Goal: Information Seeking & Learning: Learn about a topic

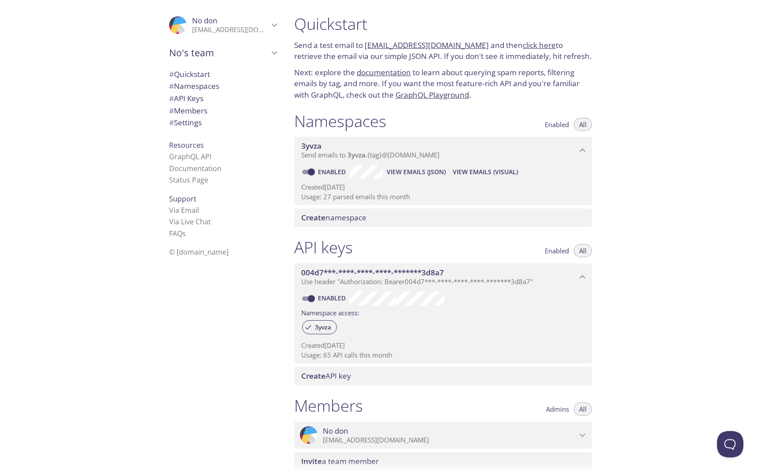
click at [326, 71] on p "Next: explore the documentation to learn about querying spam reports, filtering…" at bounding box center [443, 84] width 298 height 34
click at [331, 62] on div "Quickstart Send a test email to [EMAIL_ADDRESS][DOMAIN_NAME] and then click her…" at bounding box center [443, 57] width 312 height 97
click at [476, 173] on span "View Emails (Visual)" at bounding box center [484, 172] width 65 height 11
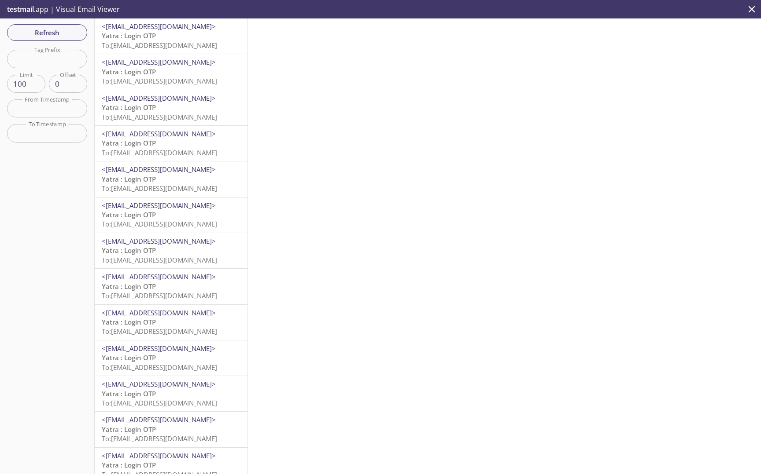
drag, startPoint x: 217, startPoint y: 39, endPoint x: 429, endPoint y: 82, distance: 216.0
click at [429, 82] on div "Refresh Filters Tag Prefix Tag Prefix Limit 100 Limit Offset 0 Offset From Time…" at bounding box center [380, 246] width 761 height 456
drag, startPoint x: 175, startPoint y: 43, endPoint x: 81, endPoint y: 102, distance: 110.5
click at [81, 102] on div "Refresh Filters Tag Prefix Tag Prefix Limit 100 Limit Offset 0 Offset From Time…" at bounding box center [380, 246] width 761 height 456
click at [756, 7] on icon "close" at bounding box center [751, 9] width 11 height 11
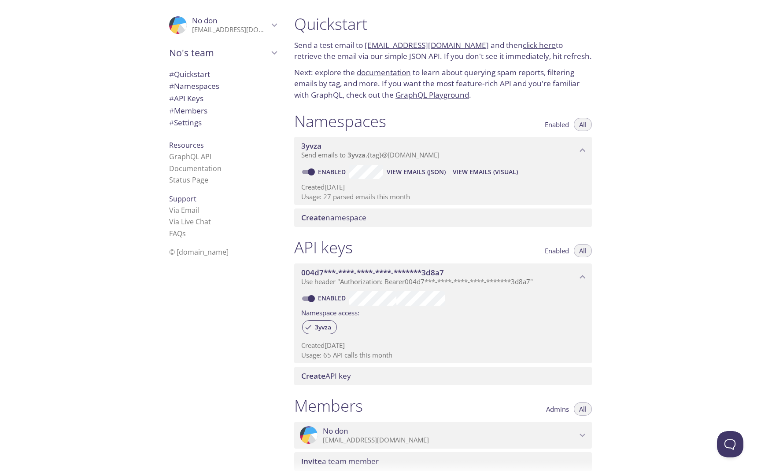
click at [193, 144] on span "Resources" at bounding box center [186, 145] width 35 height 10
drag, startPoint x: 204, startPoint y: 180, endPoint x: 255, endPoint y: 17, distance: 171.2
click at [0, 0] on div ".cls-1 { fill: #6d5ca8; } .cls-2 { fill: #3fc191; } .cls-3 { fill: #3b4752; } .…" at bounding box center [380, 237] width 761 height 475
click at [97, 176] on div ".cls-1 { fill: #6d5ca8; } .cls-2 { fill: #3fc191; } .cls-3 { fill: #3b4752; } .…" at bounding box center [143, 237] width 287 height 475
click at [529, 46] on link "click here" at bounding box center [538, 45] width 33 height 10
